Goal: Navigation & Orientation: Find specific page/section

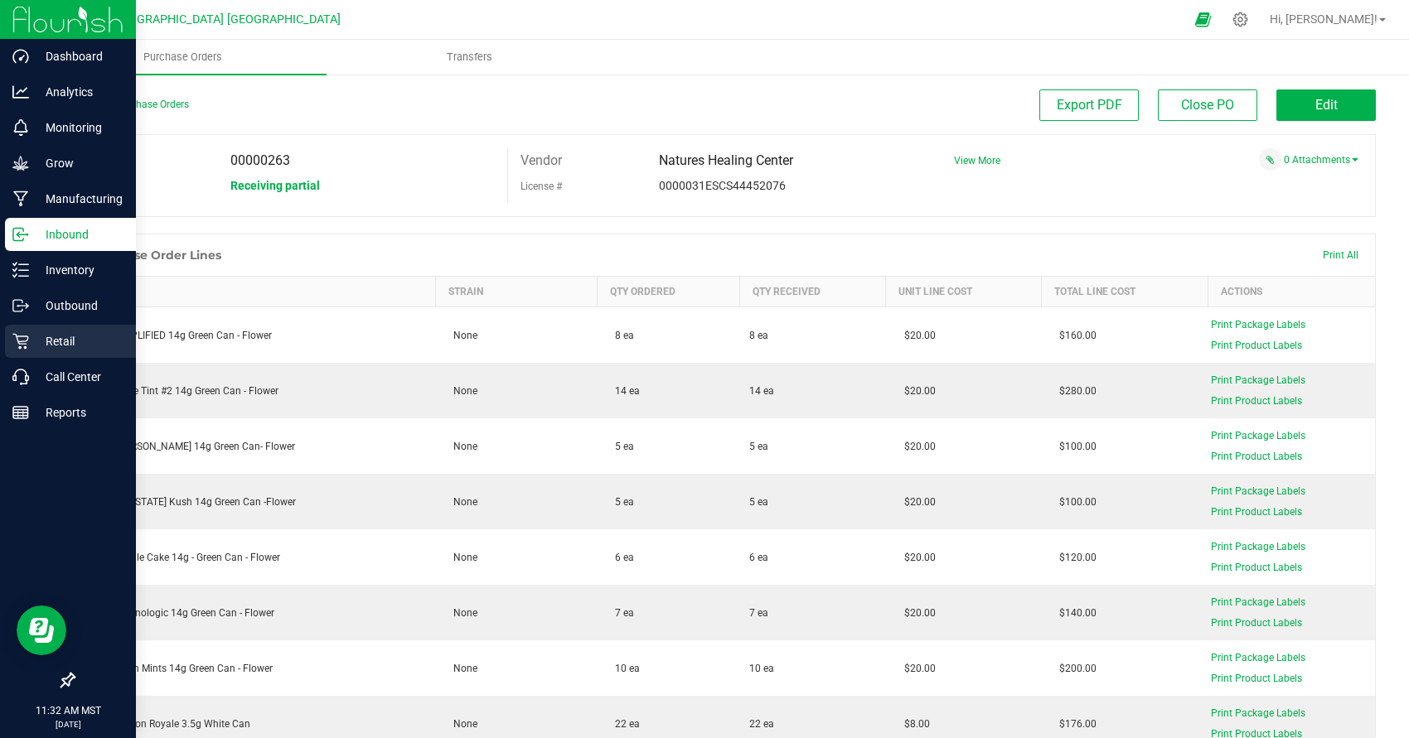
click at [62, 342] on p "Retail" at bounding box center [78, 342] width 99 height 20
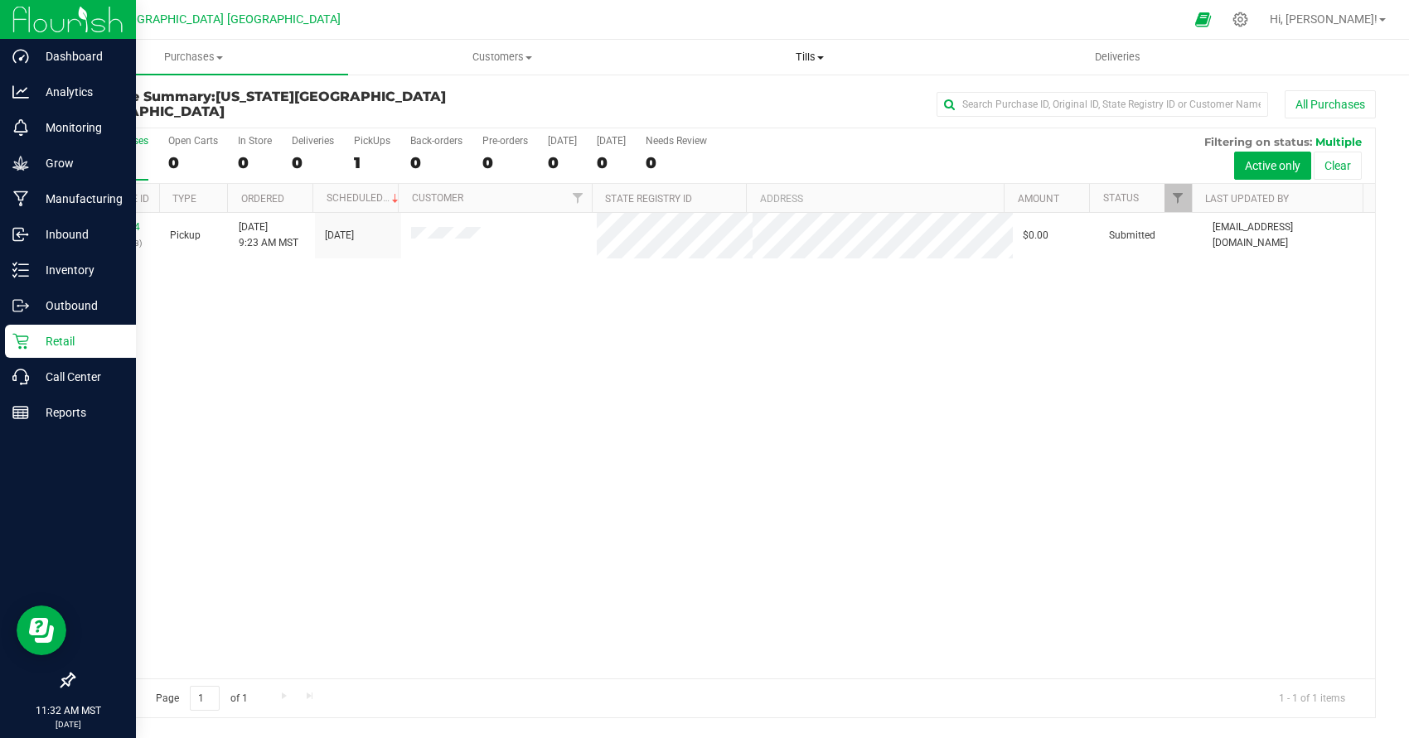
click at [806, 63] on span "Tills" at bounding box center [809, 57] width 307 height 15
click at [748, 107] on li "Manage tills" at bounding box center [810, 100] width 308 height 20
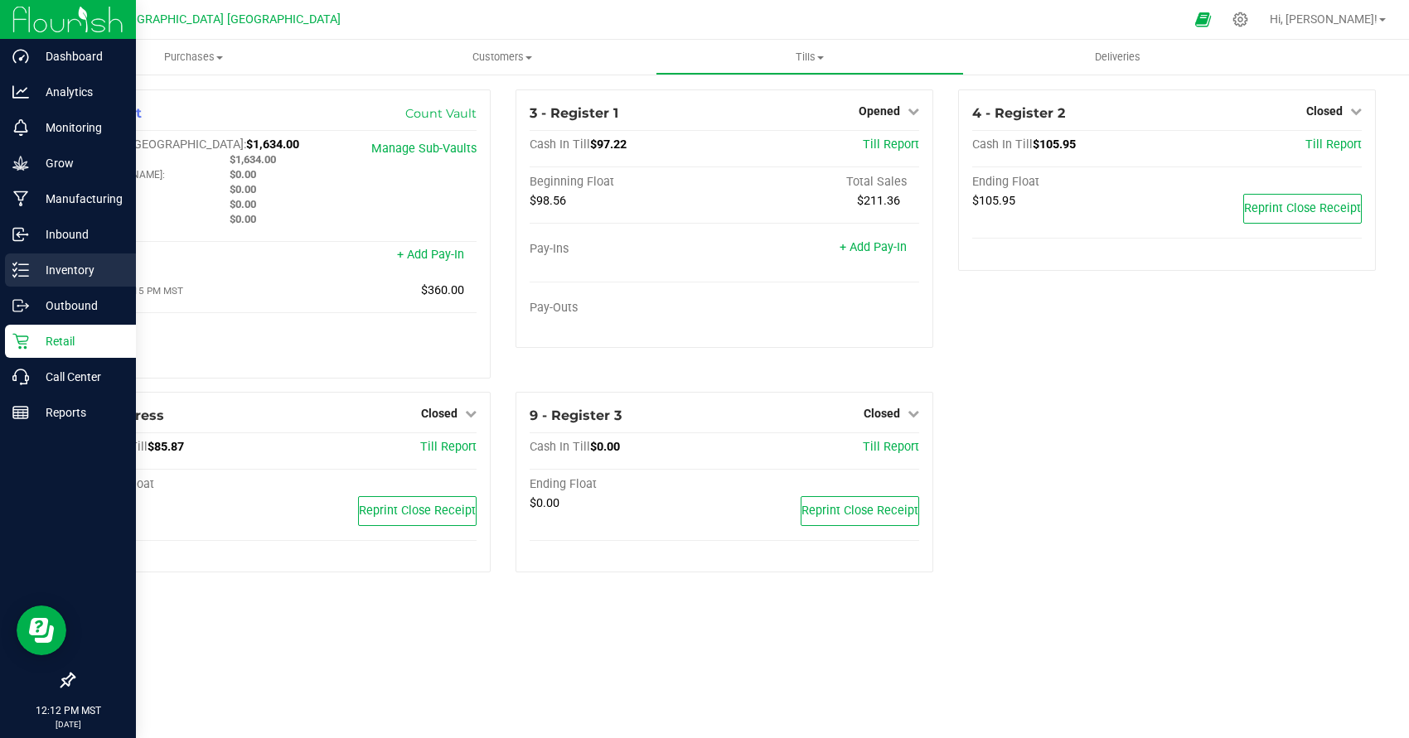
click at [17, 265] on icon at bounding box center [20, 270] width 17 height 17
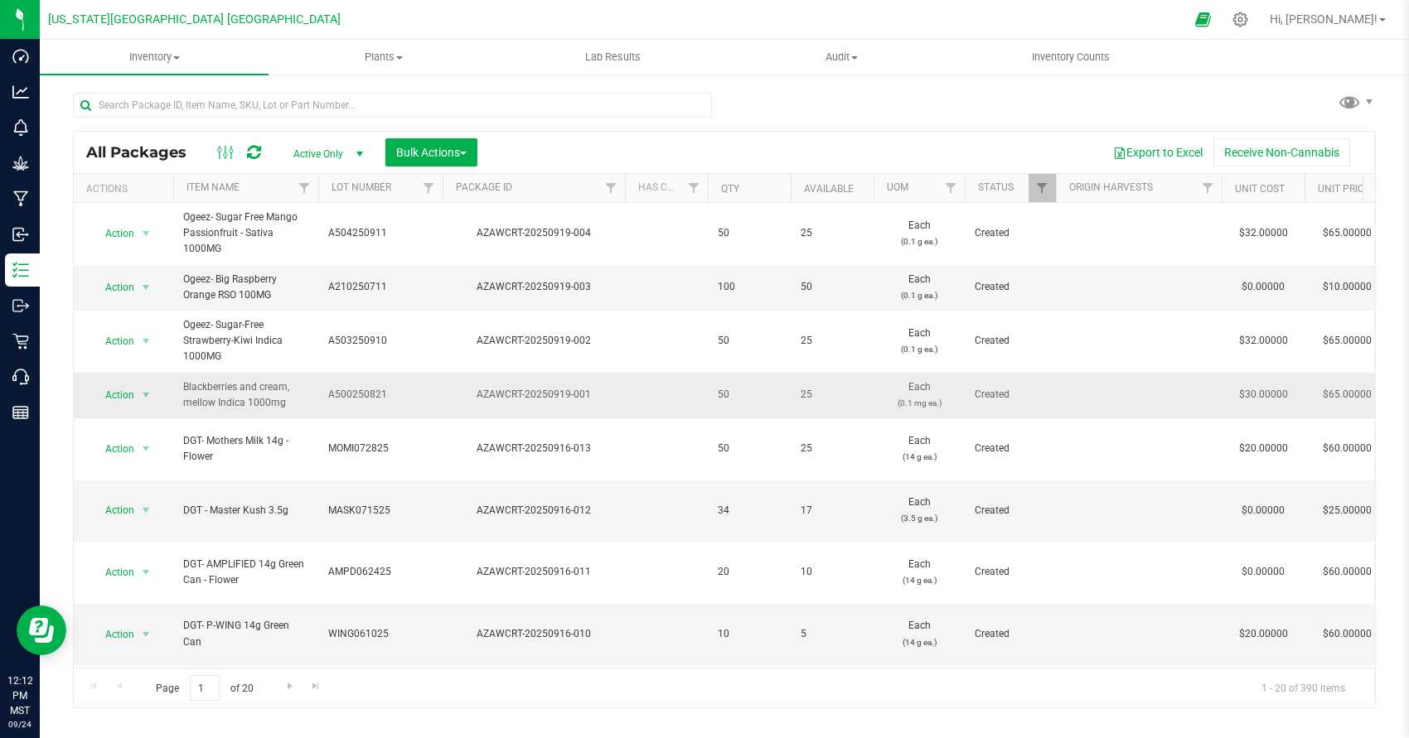
click at [143, 409] on td "Action Action Adjust qty Create package Edit attributes Global inventory Locate…" at bounding box center [123, 396] width 99 height 46
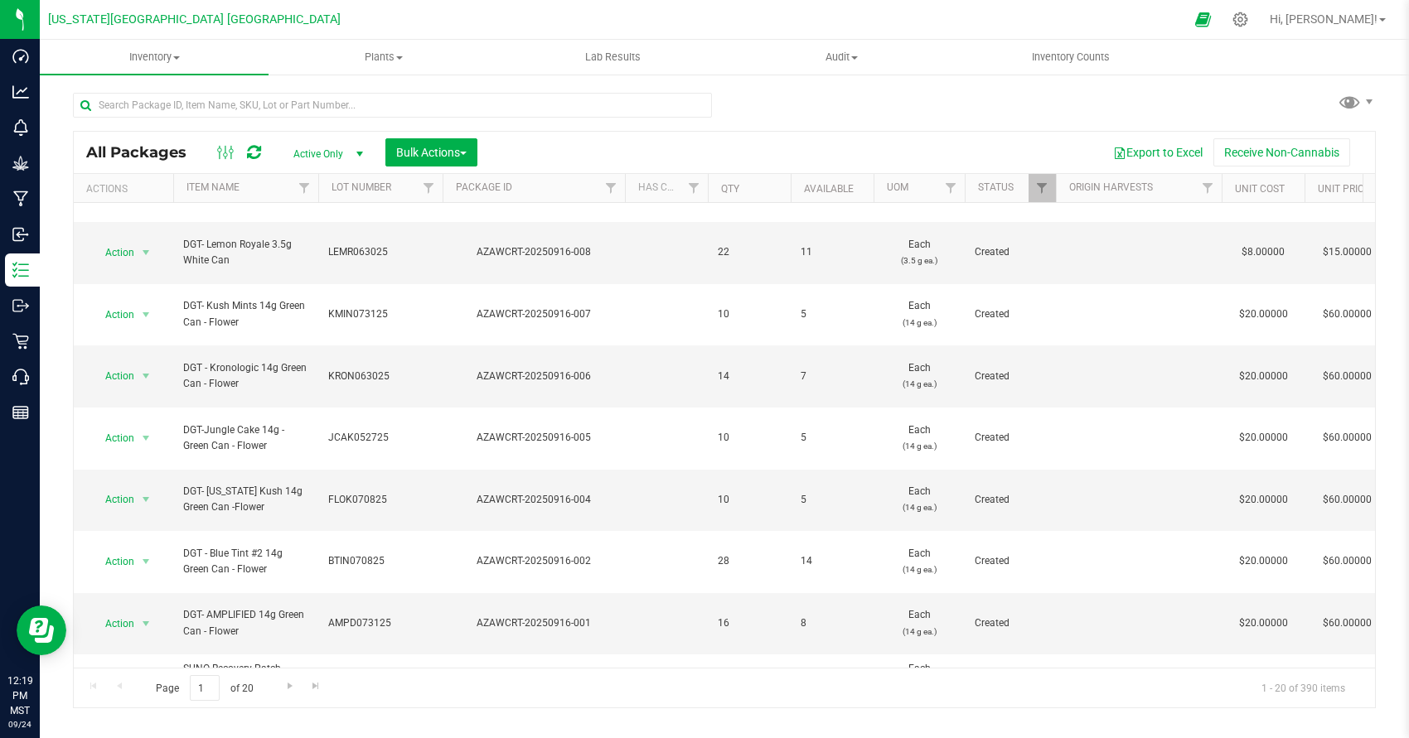
click at [652, 0] on html "Dashboard Analytics Monitoring Grow Manufacturing Inbound Inventory Outbound Re…" at bounding box center [704, 369] width 1409 height 738
